Goal: Navigation & Orientation: Find specific page/section

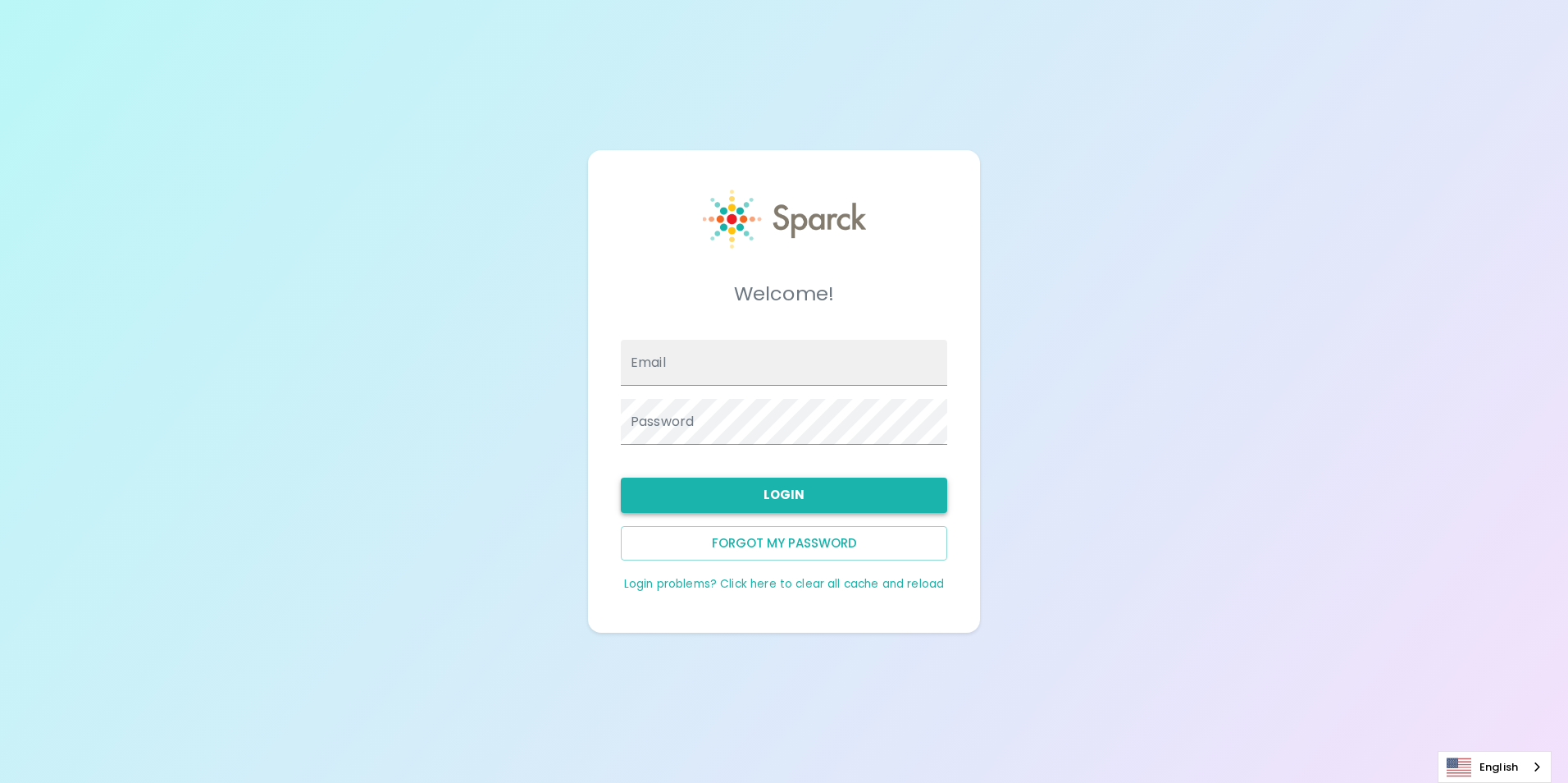
type input "[EMAIL_ADDRESS][DOMAIN_NAME]"
click at [823, 491] on button "Login" at bounding box center [784, 494] width 327 height 35
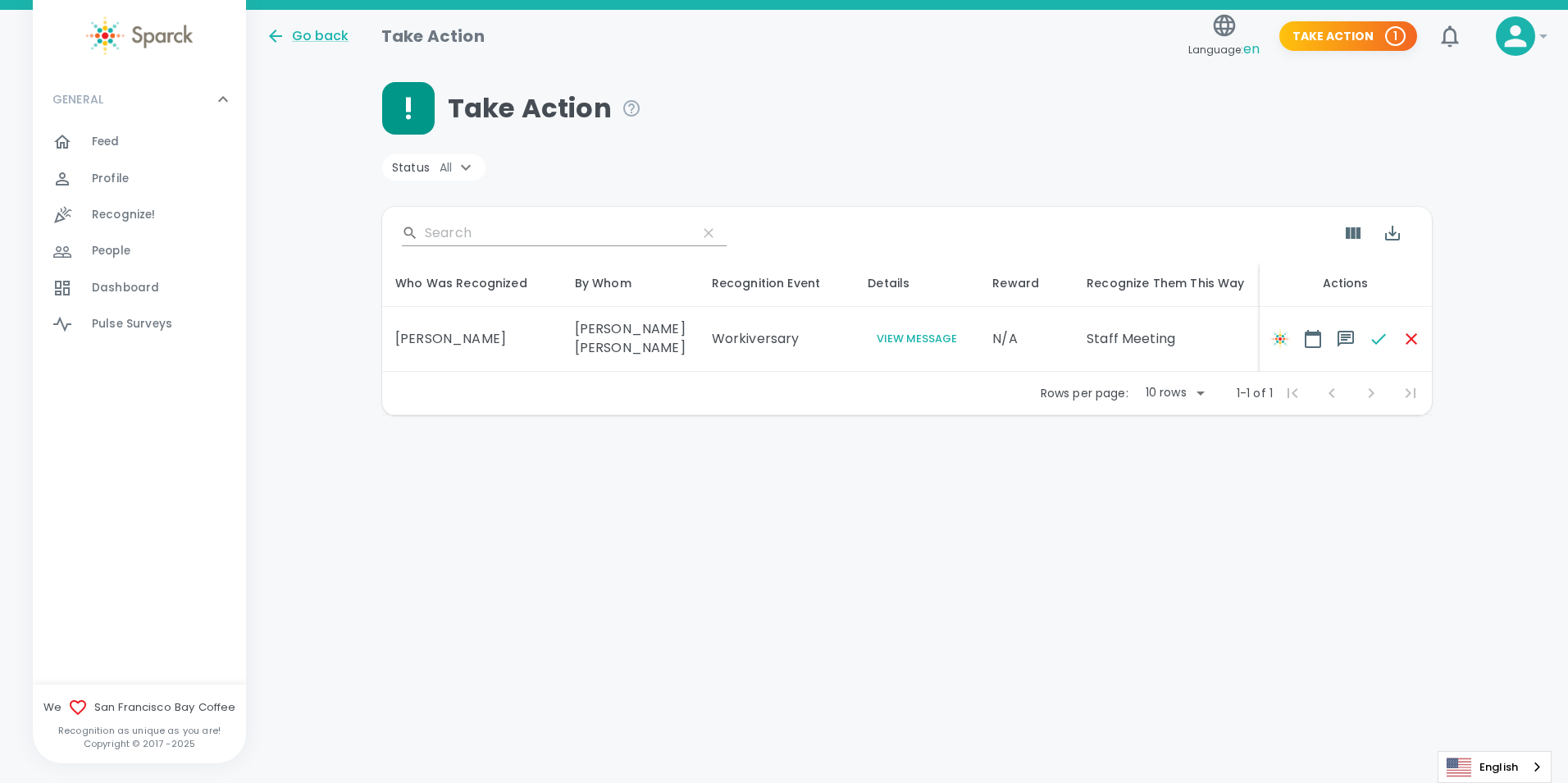
click at [120, 185] on span "Profile" at bounding box center [111, 179] width 37 height 17
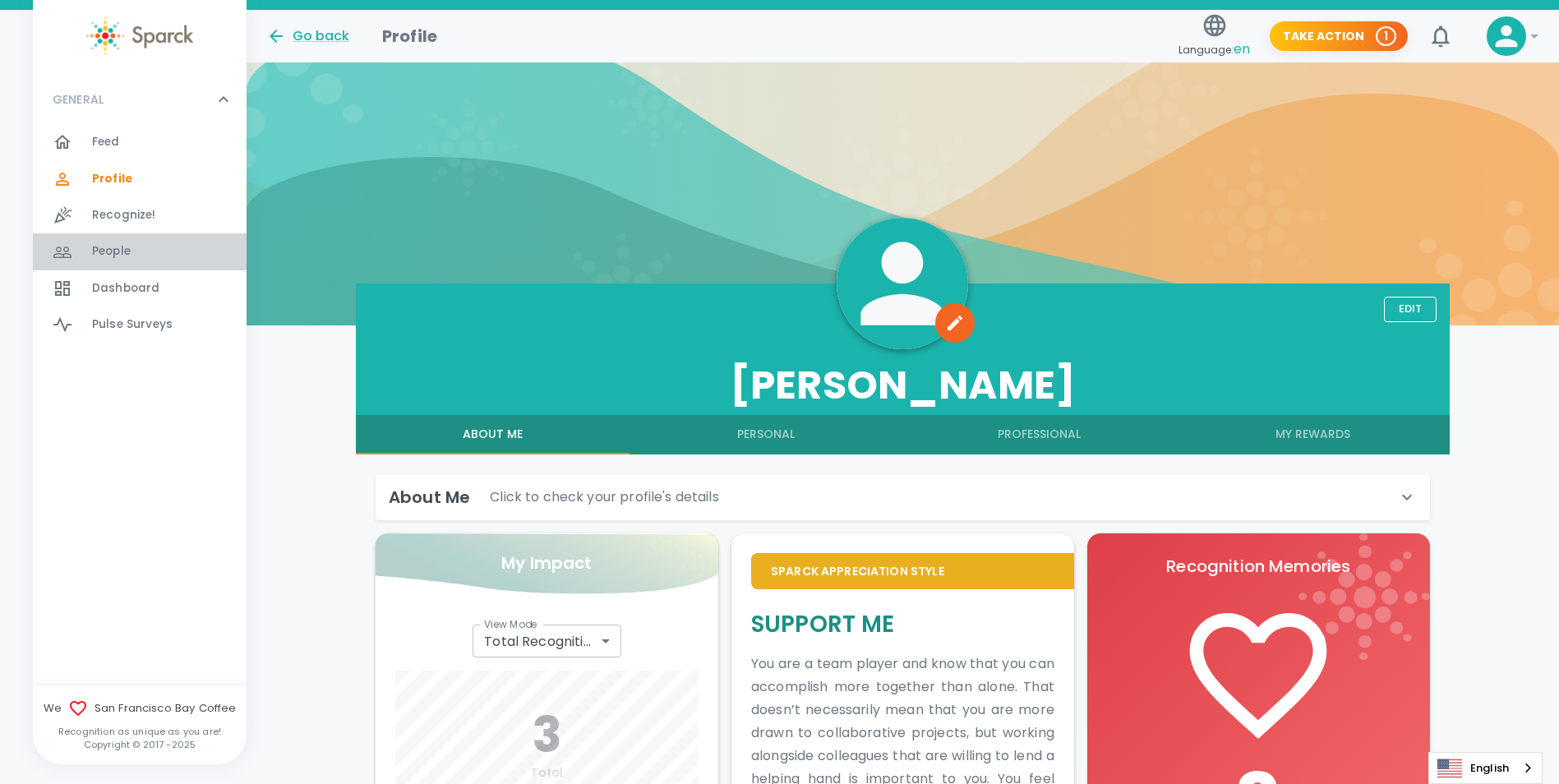
click at [123, 244] on span "People" at bounding box center [112, 251] width 39 height 17
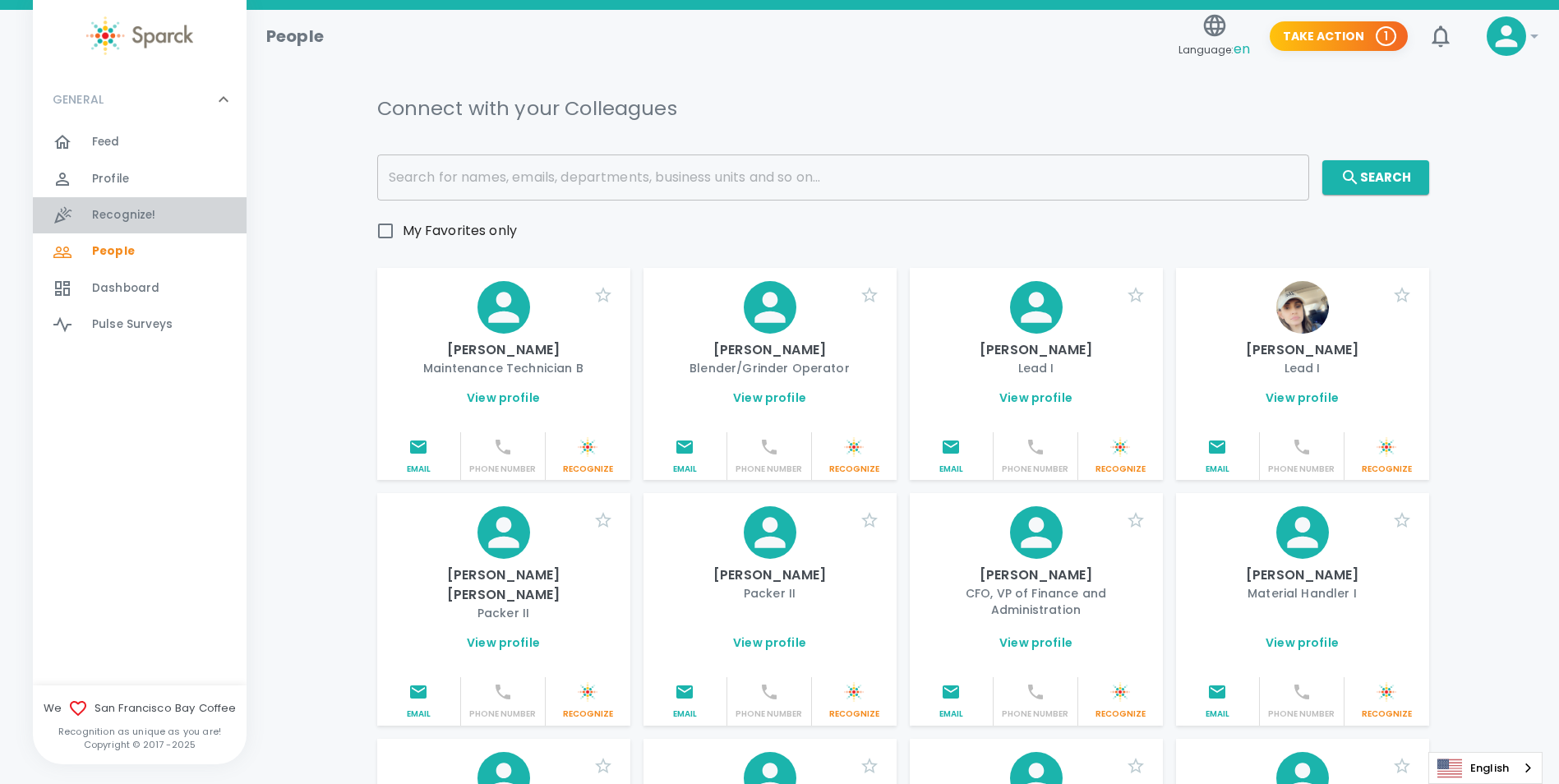
click at [146, 217] on span "Recognize!" at bounding box center [124, 215] width 64 height 17
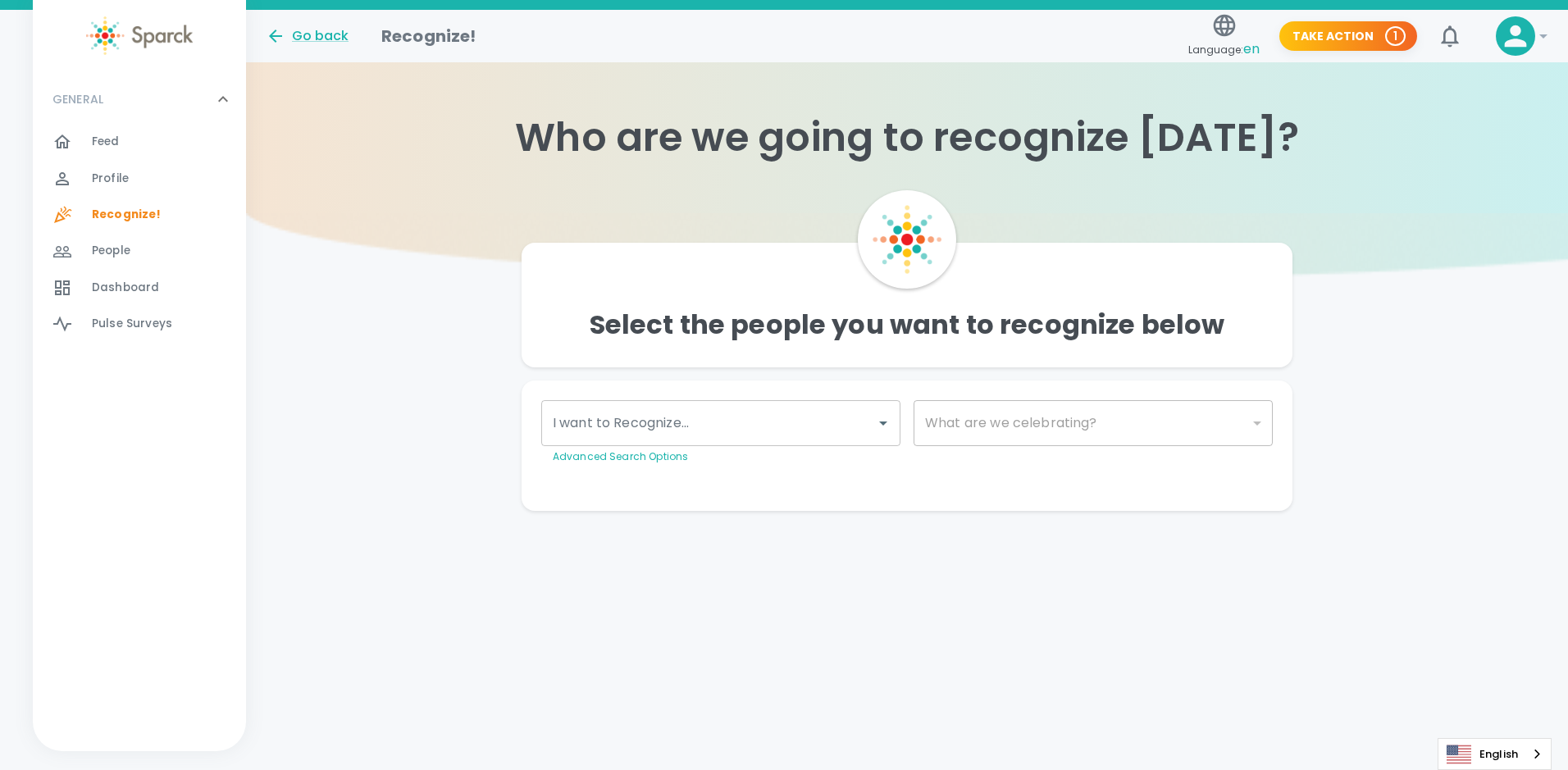
click at [106, 173] on span "Profile" at bounding box center [111, 179] width 37 height 17
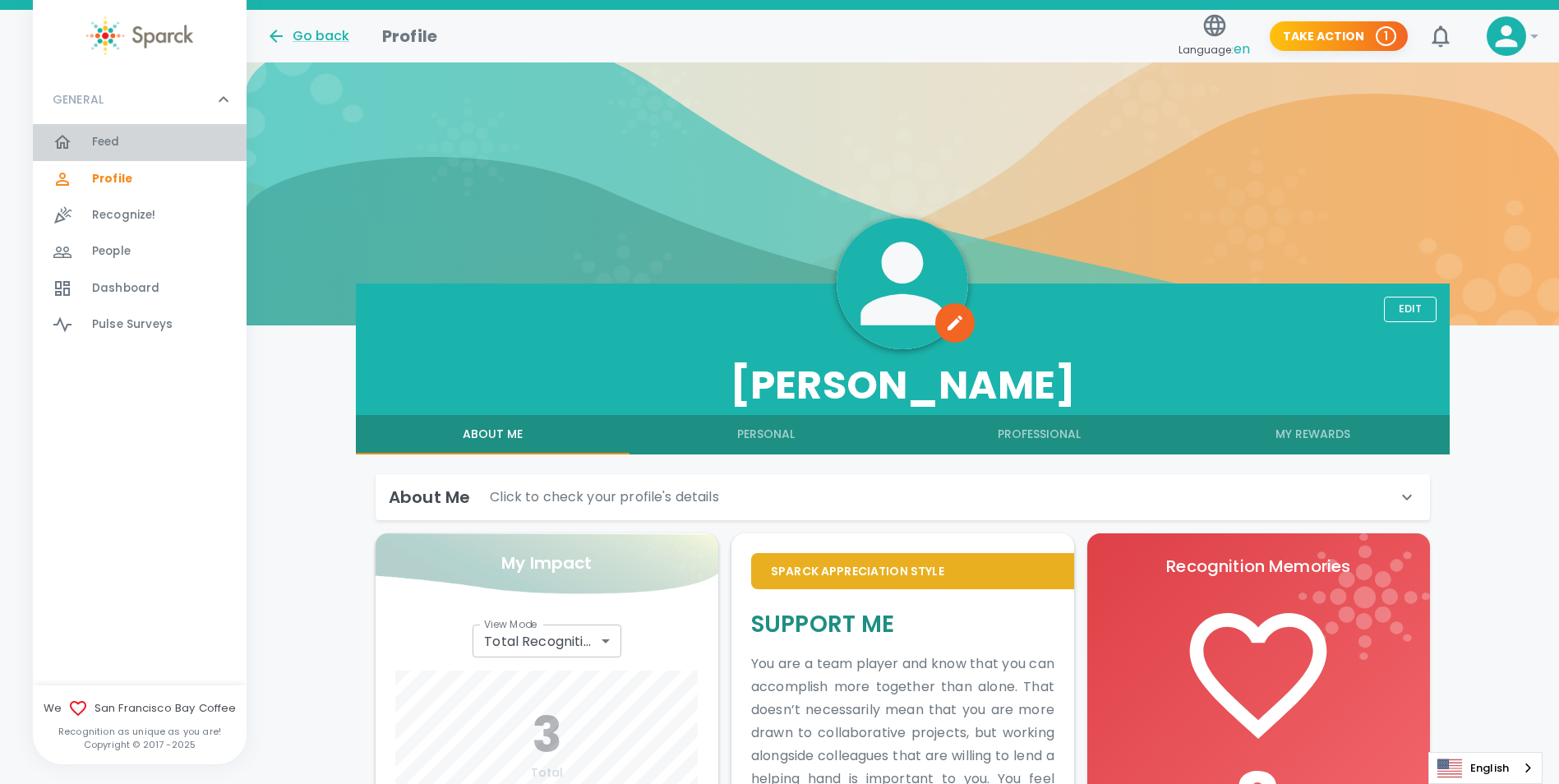
click at [106, 146] on span "Feed" at bounding box center [106, 142] width 28 height 17
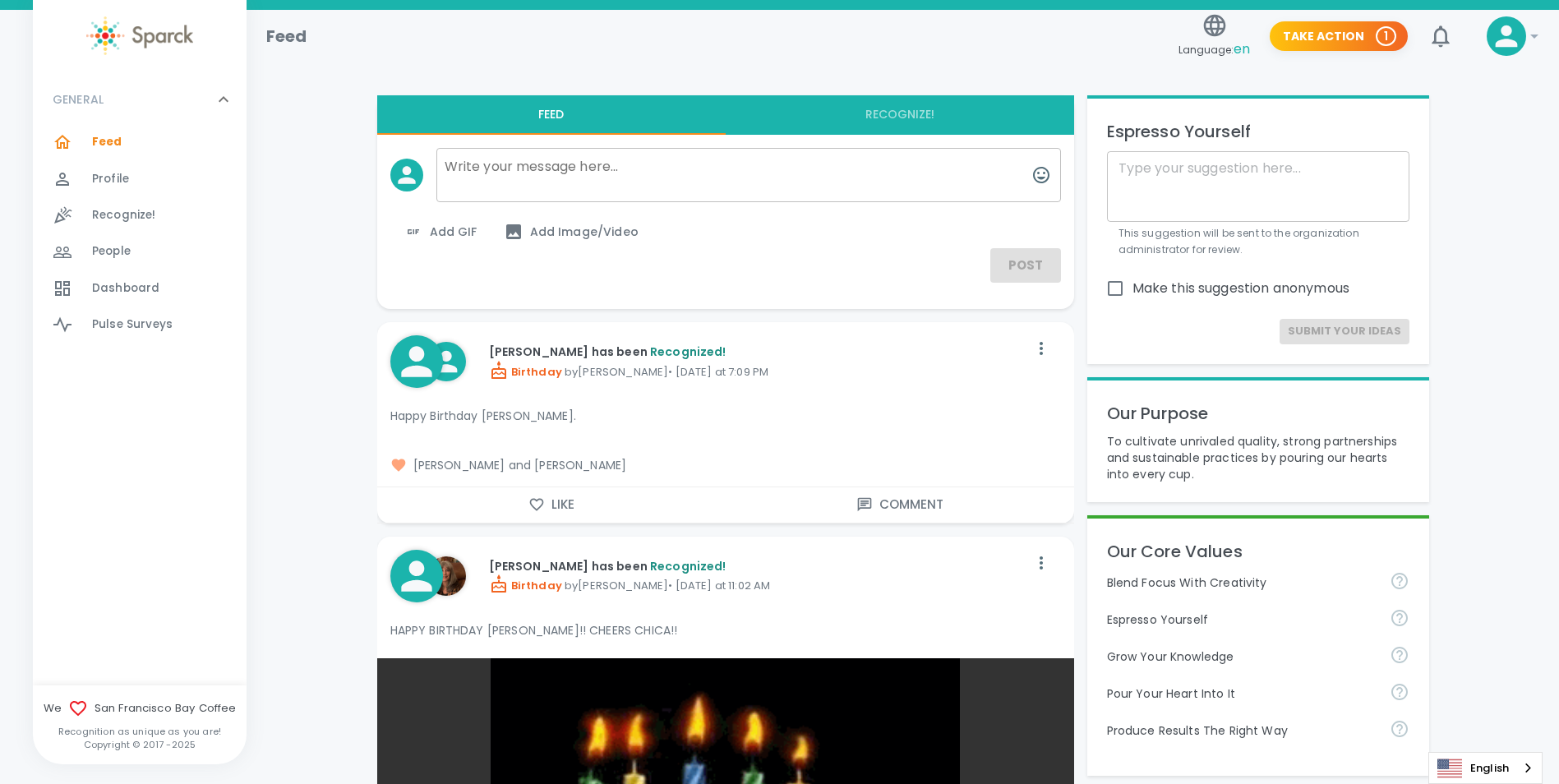
click at [150, 47] on img at bounding box center [139, 36] width 106 height 39
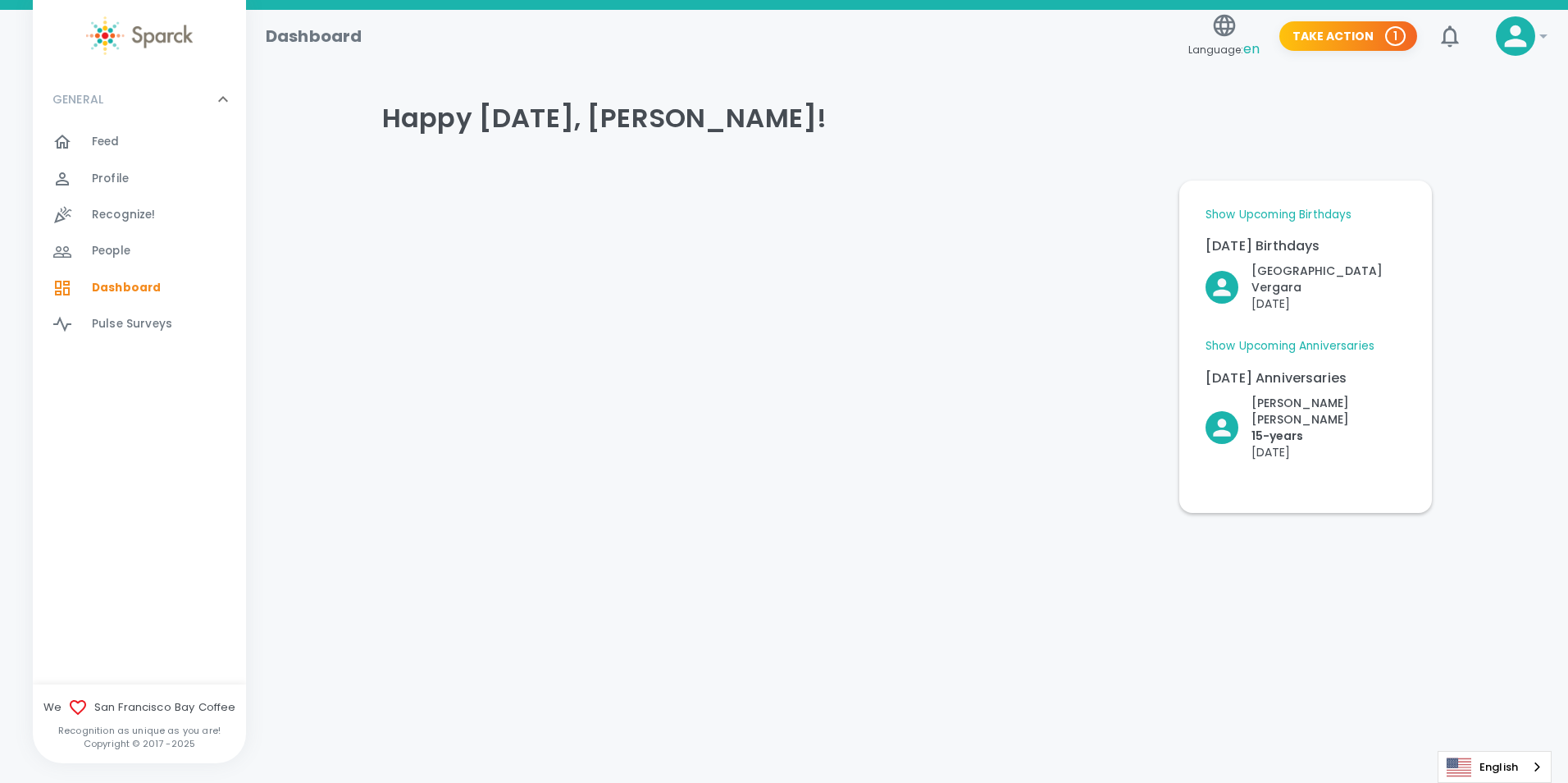
click at [1318, 338] on link "Show Upcoming Anniversaries" at bounding box center [1290, 346] width 169 height 17
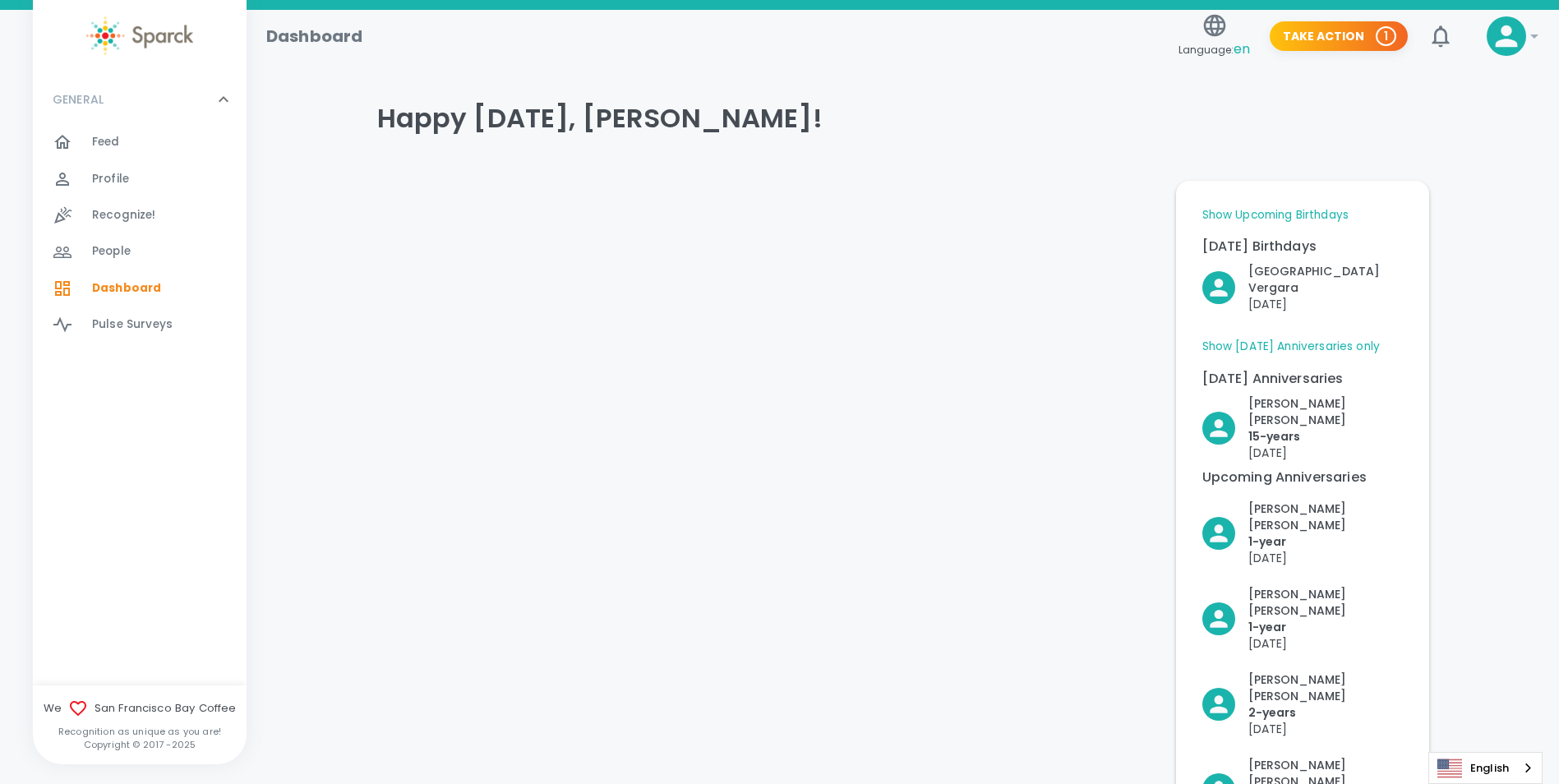
click at [1292, 339] on link "Show [DATE] Anniversaries only" at bounding box center [1291, 347] width 178 height 17
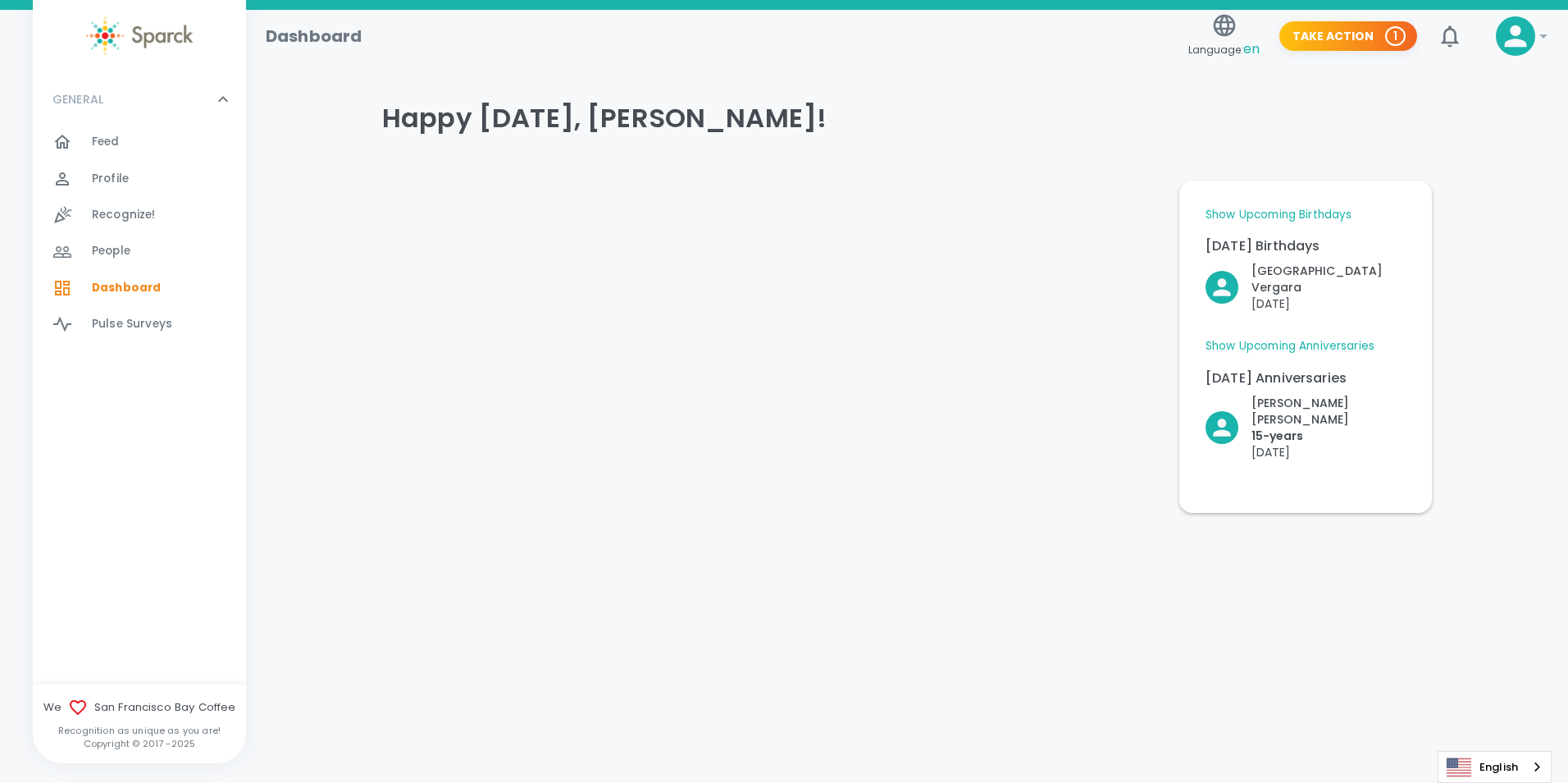
click at [1287, 248] on p "[DATE] Birthdays" at bounding box center [1306, 246] width 200 height 19
click at [1304, 218] on link "Show Upcoming Birthdays" at bounding box center [1278, 214] width 146 height 17
